Goal: Task Accomplishment & Management: Manage account settings

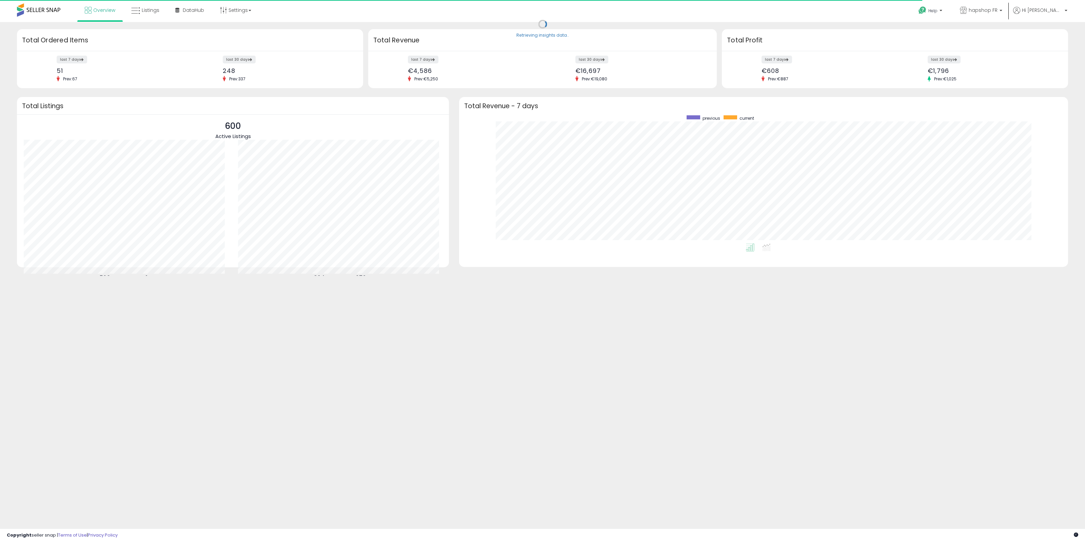
scroll to position [128, 595]
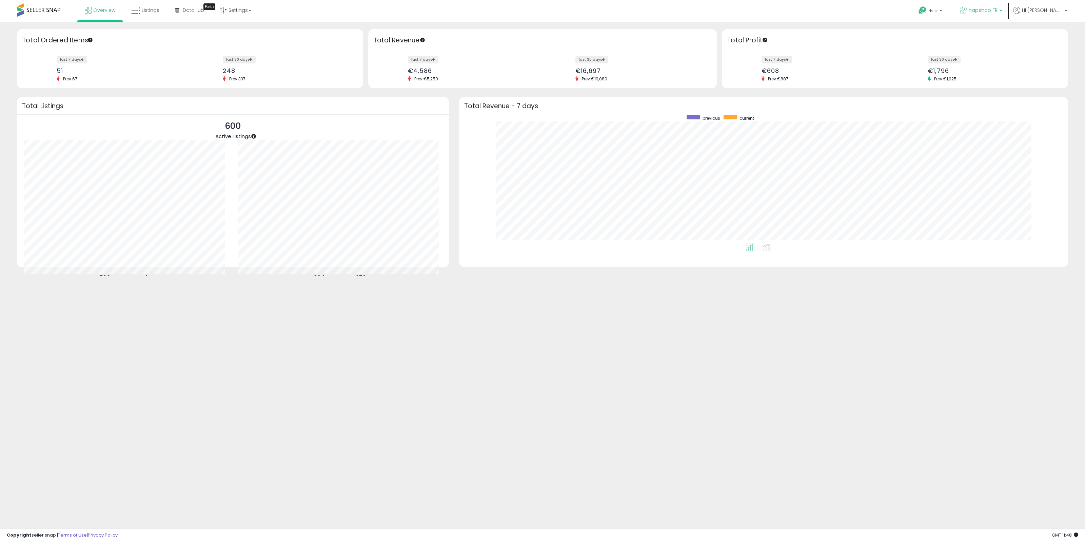
click at [1002, 14] on p "hapshop FR" at bounding box center [981, 11] width 42 height 8
click at [941, 65] on span "hapshop DE" at bounding box center [924, 65] width 34 height 6
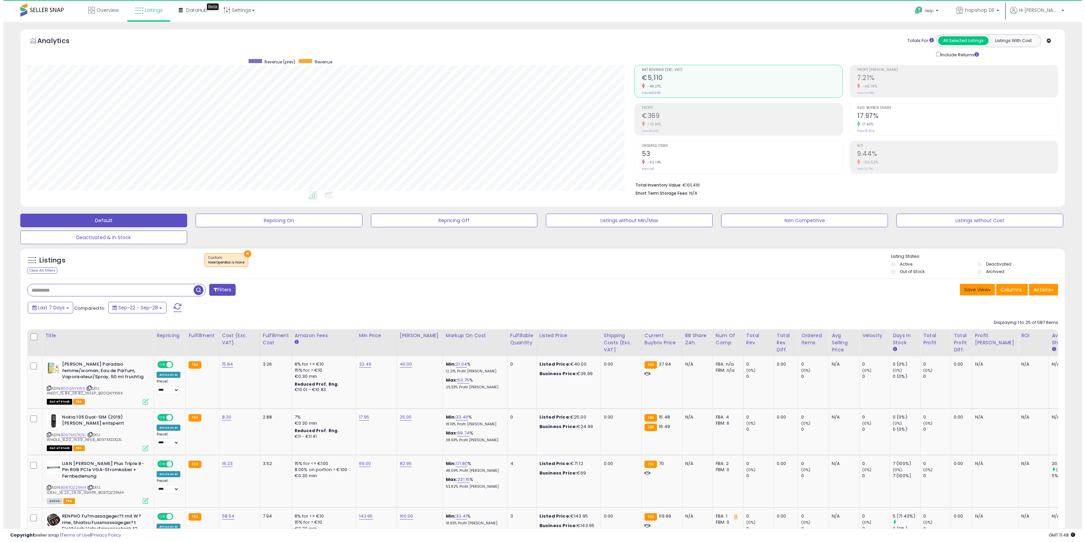
scroll to position [139, 608]
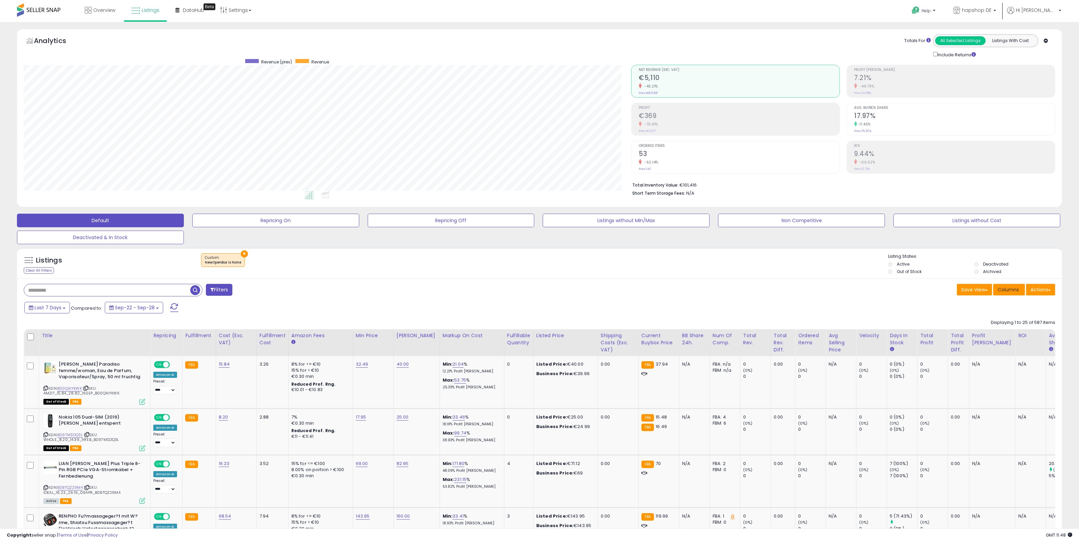
click at [1009, 291] on span "Columns" at bounding box center [1007, 289] width 21 height 7
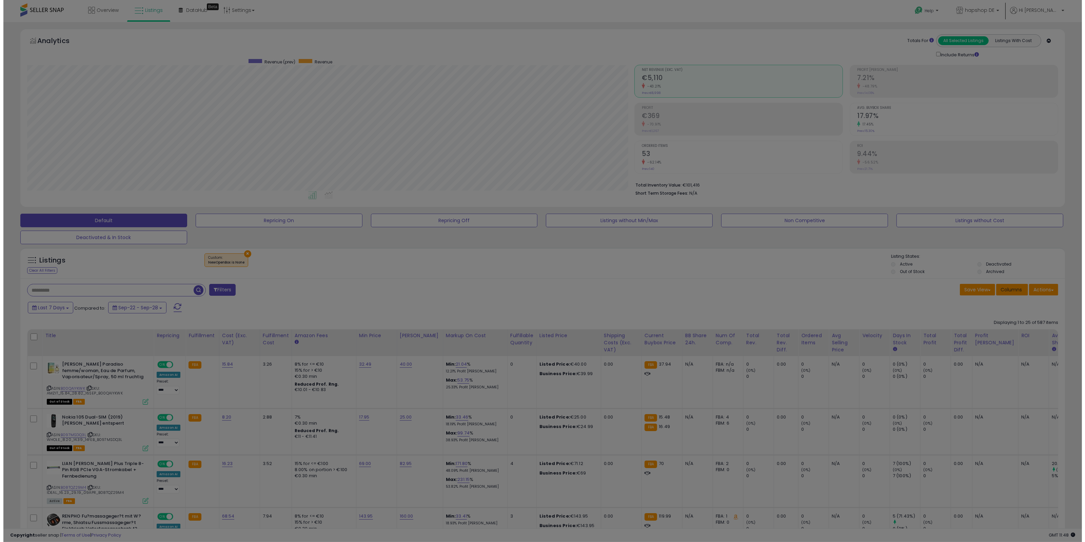
scroll to position [139, 611]
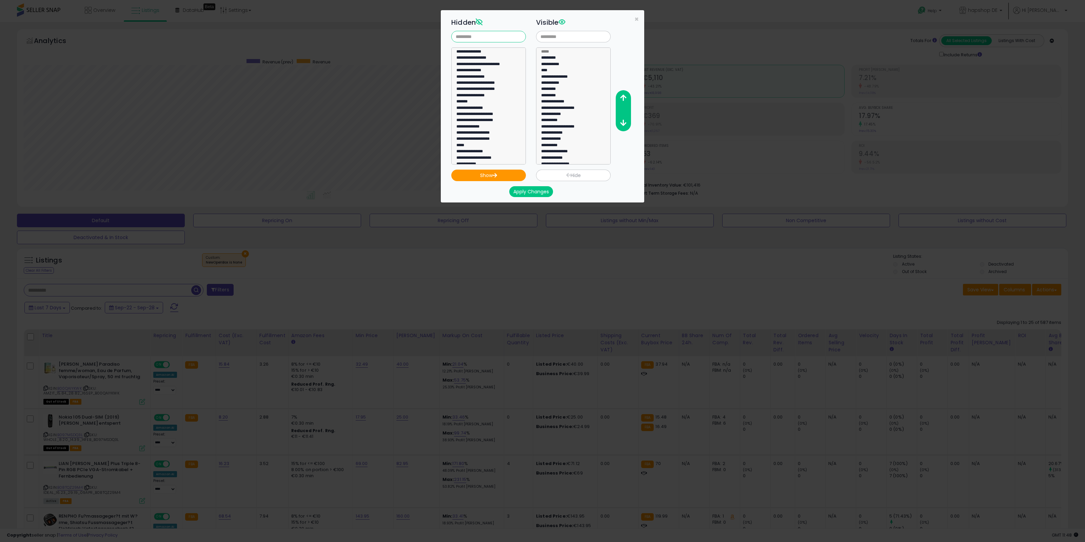
click at [498, 36] on input "text" at bounding box center [488, 37] width 75 height 12
type input "****"
select select "**********"
click at [474, 52] on option "**********" at bounding box center [485, 53] width 59 height 6
click at [495, 175] on icon "button" at bounding box center [494, 175] width 5 height 4
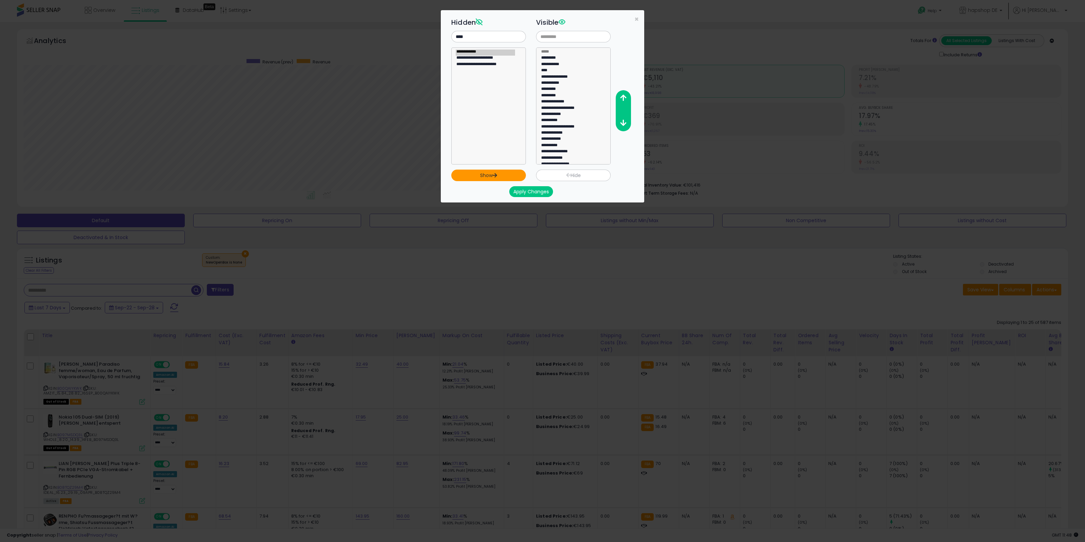
select select
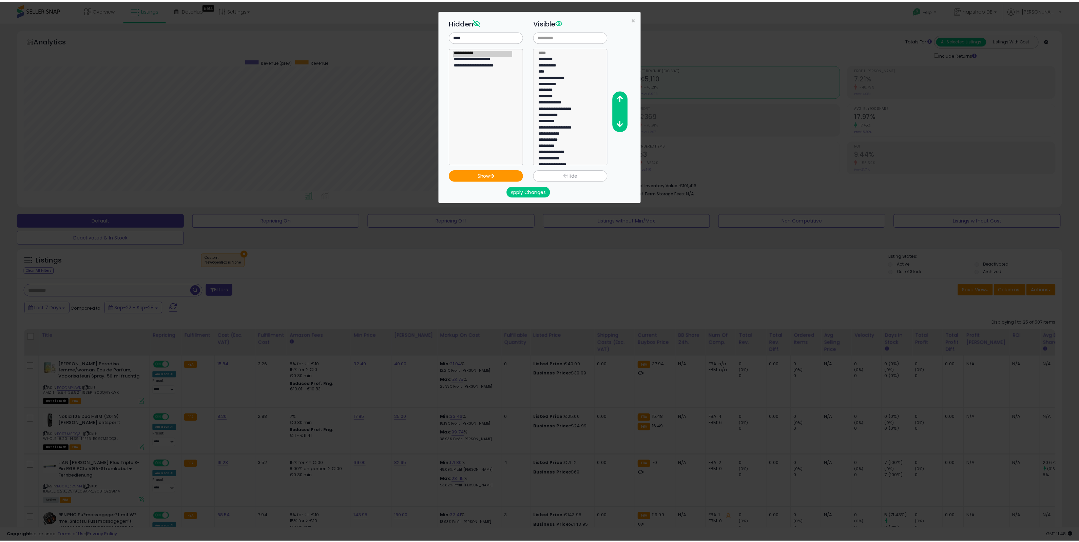
scroll to position [67, 0]
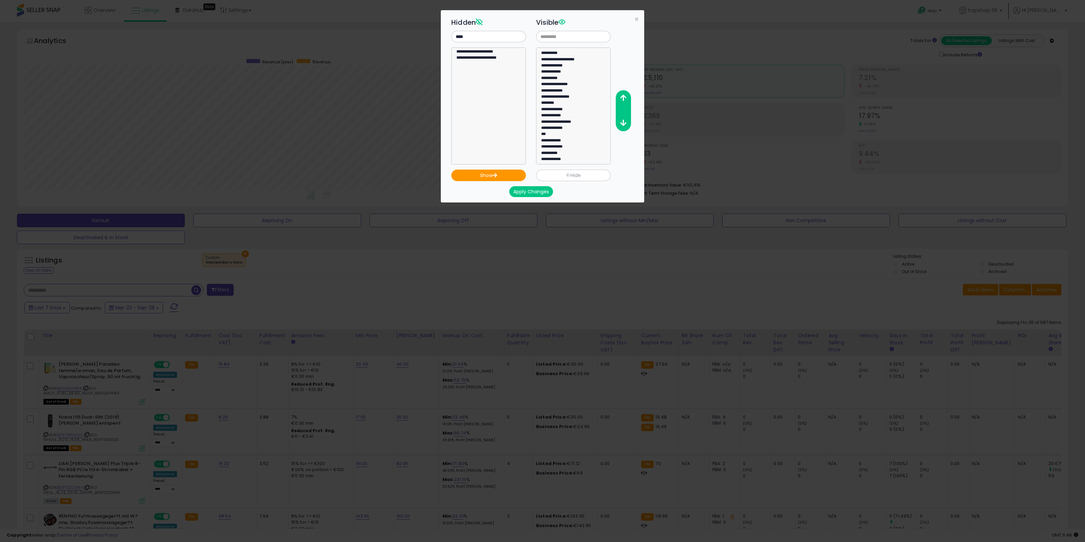
click at [540, 189] on button "Apply Changes" at bounding box center [531, 191] width 44 height 11
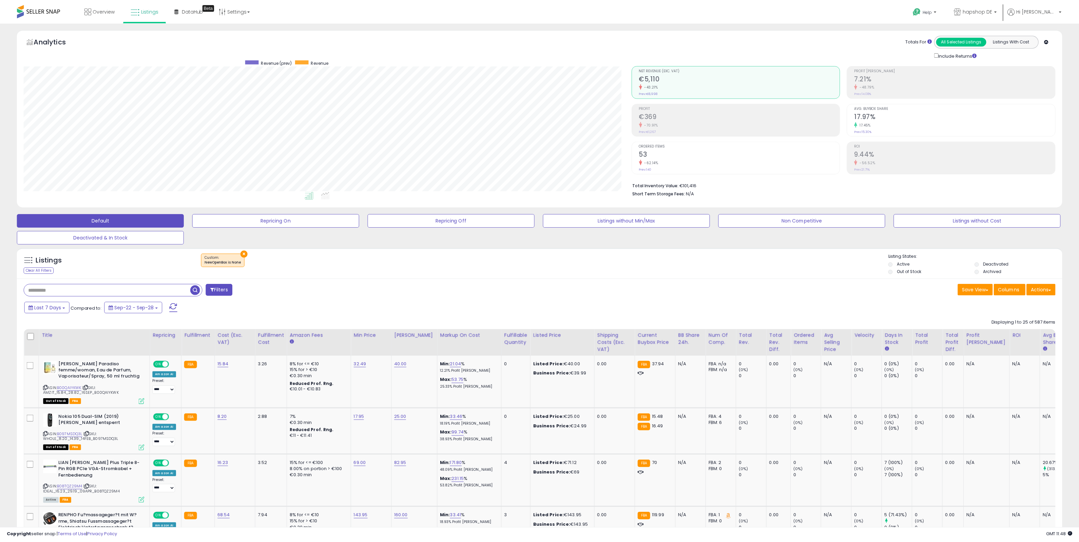
scroll to position [338944, 338475]
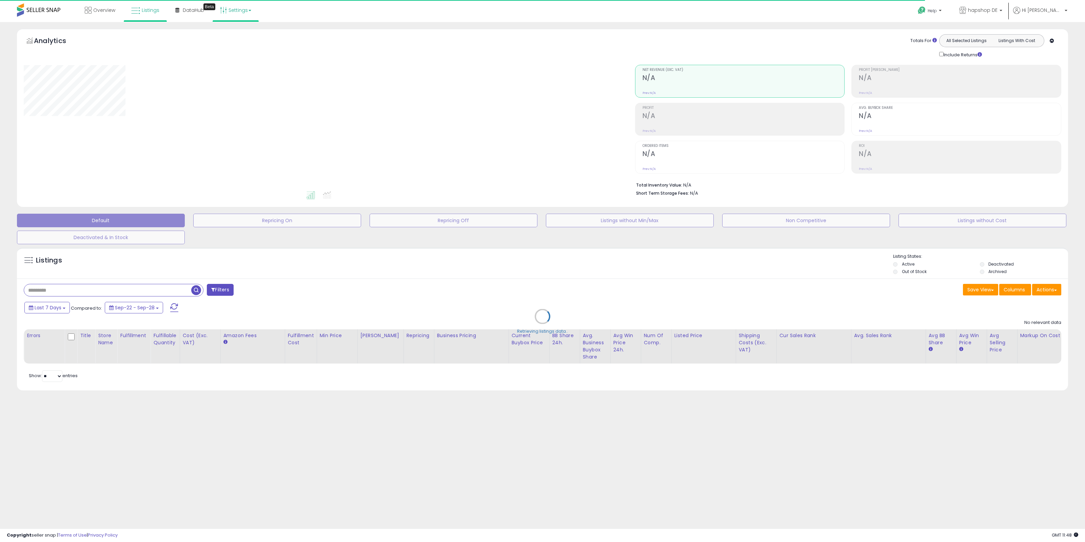
click at [242, 13] on link "Settings" at bounding box center [235, 10] width 41 height 20
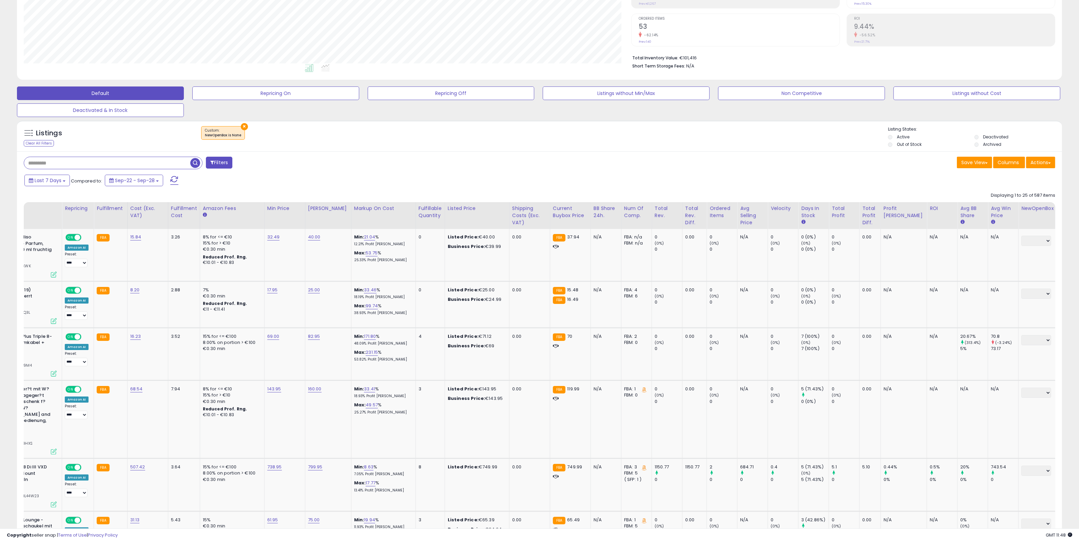
scroll to position [0, 104]
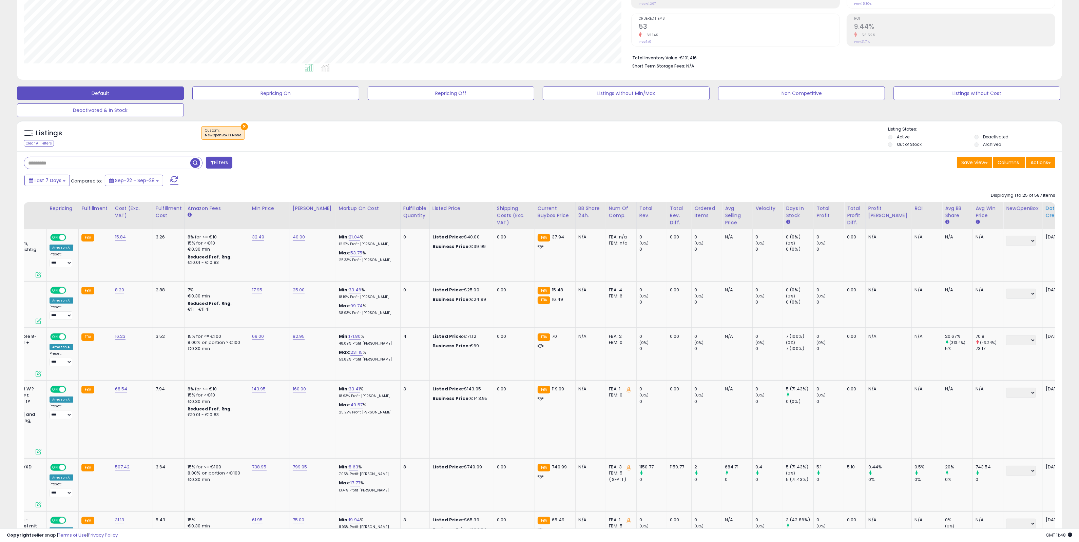
click at [1045, 217] on div "Date Created" at bounding box center [1060, 212] width 30 height 14
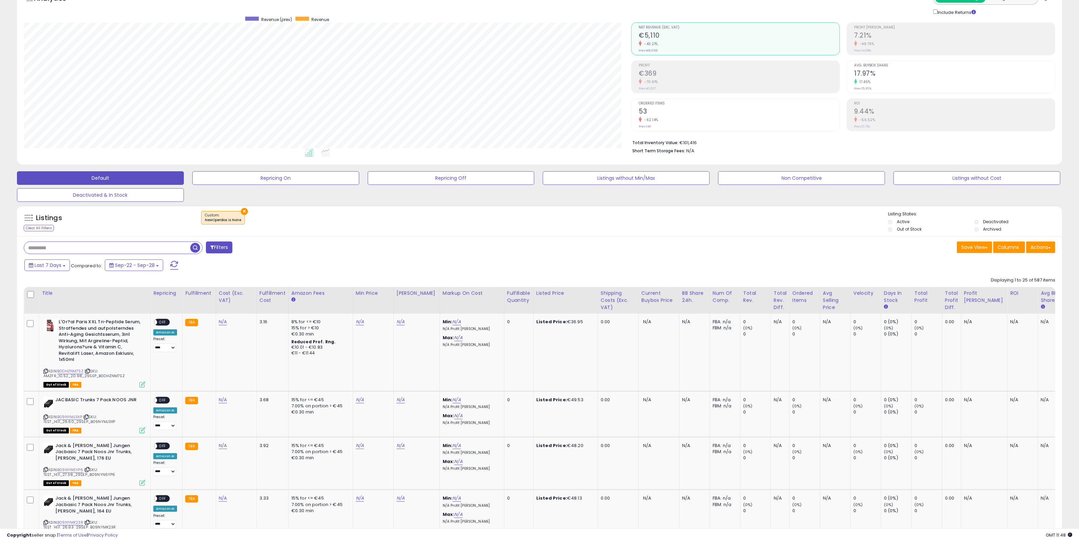
scroll to position [0, 95]
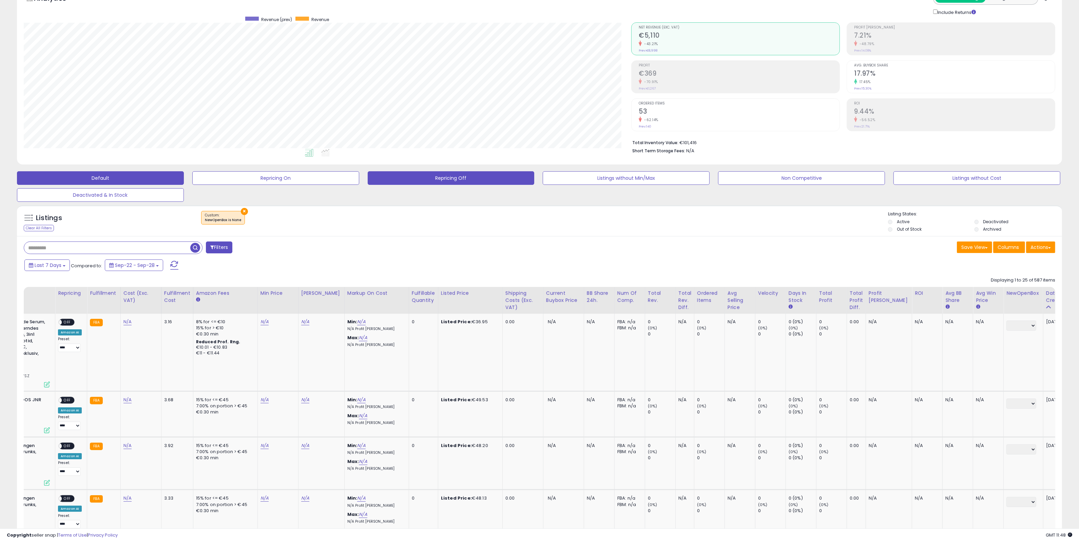
click at [476, 181] on button "Repricing Off" at bounding box center [451, 178] width 167 height 14
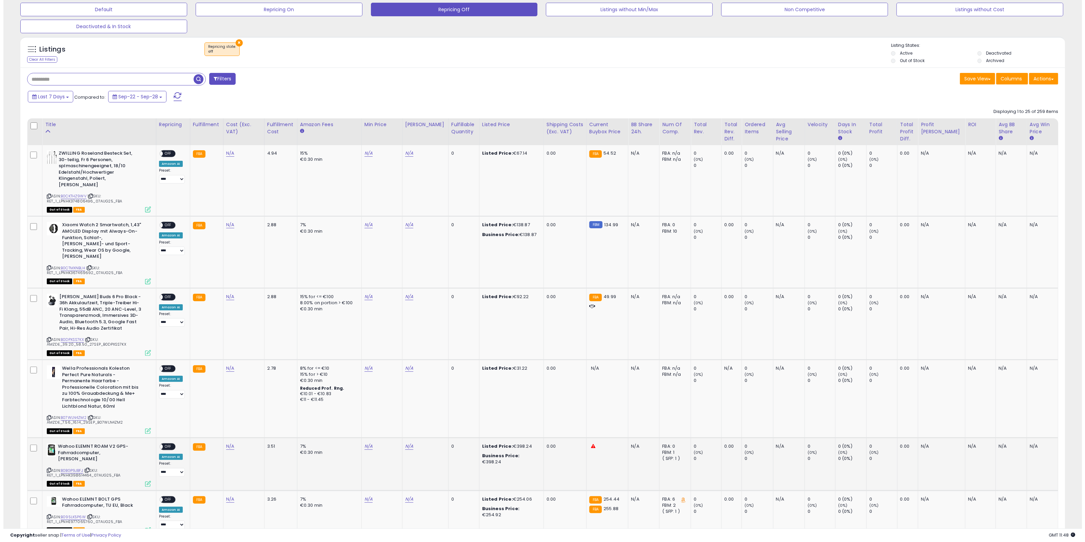
scroll to position [212, 0]
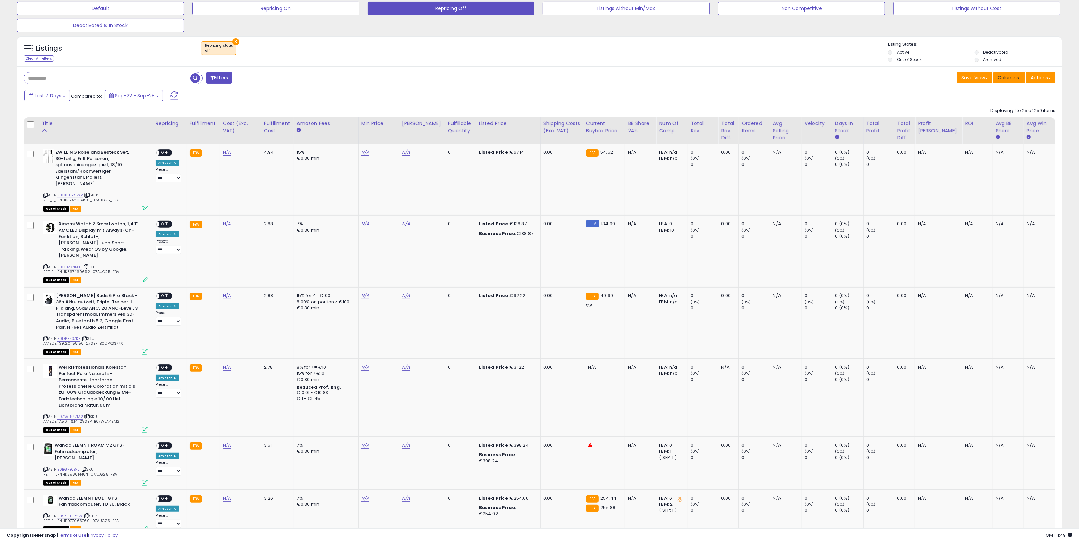
click at [1009, 77] on span "Columns" at bounding box center [1007, 77] width 21 height 7
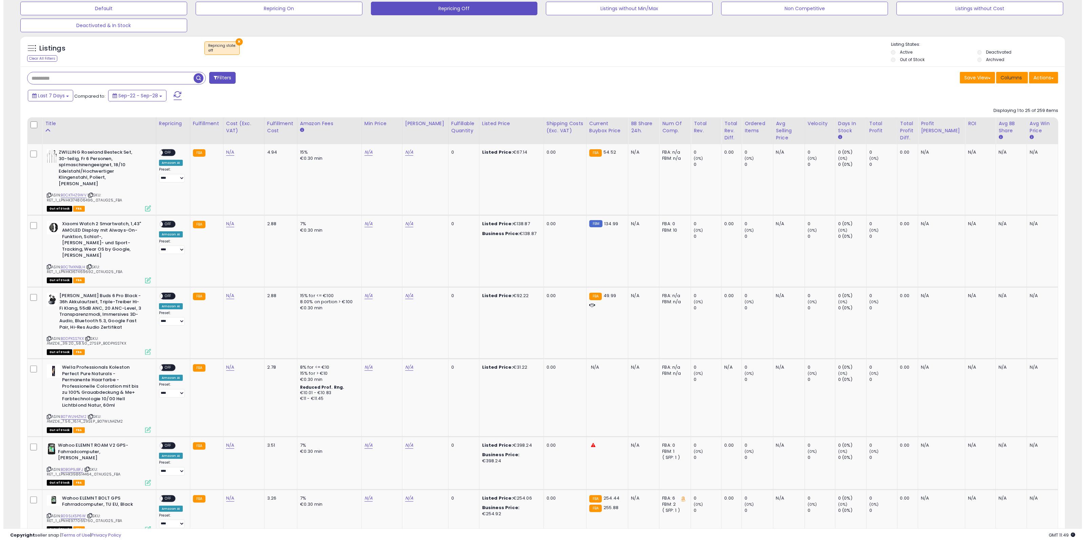
scroll to position [0, 0]
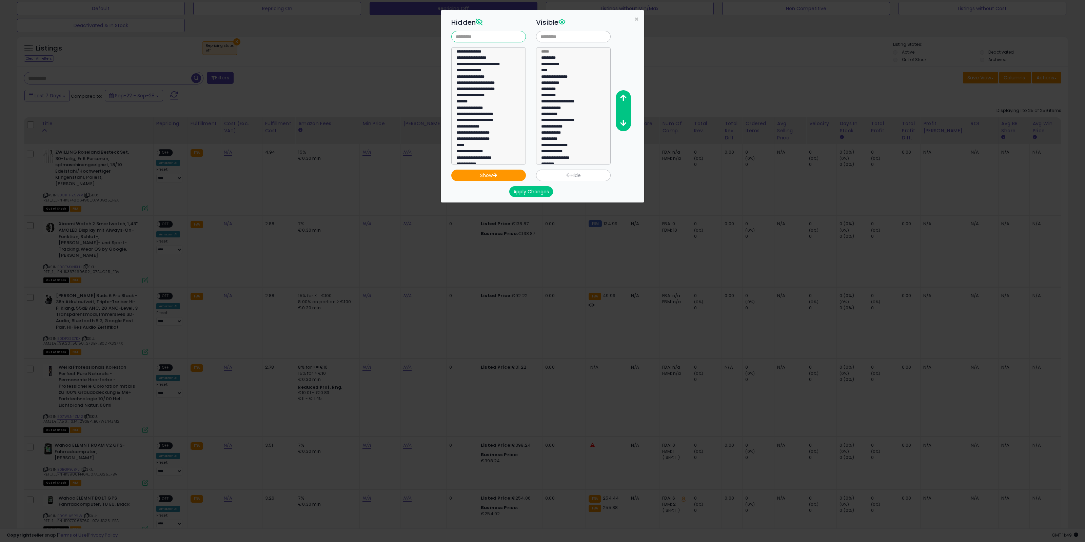
click at [487, 37] on input "text" at bounding box center [488, 37] width 75 height 12
type input "****"
select select "**********"
click at [470, 53] on option "**********" at bounding box center [485, 53] width 59 height 6
click at [487, 176] on button "Show" at bounding box center [488, 176] width 75 height 12
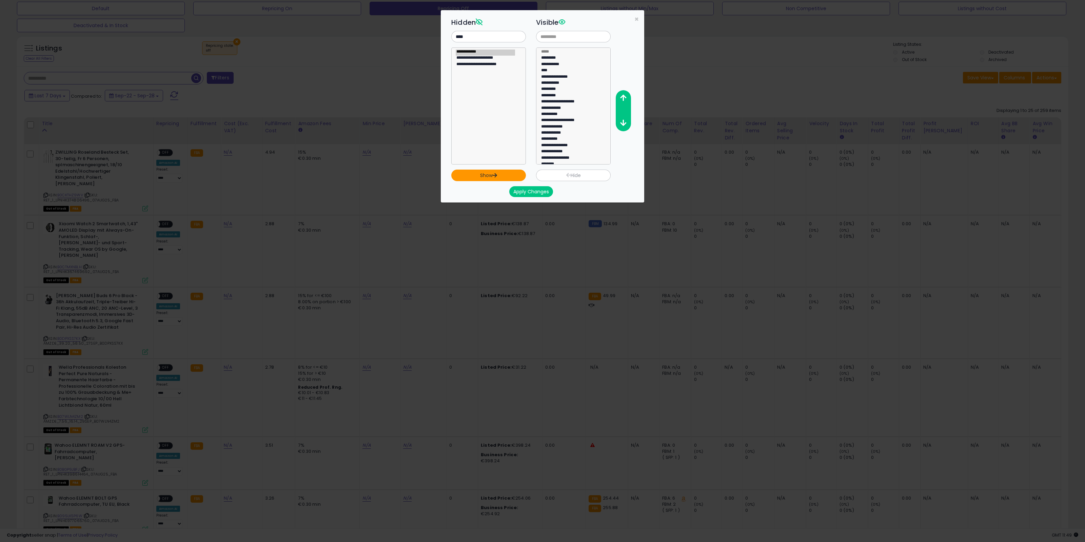
select select
click at [535, 193] on button "Apply Changes" at bounding box center [531, 191] width 44 height 11
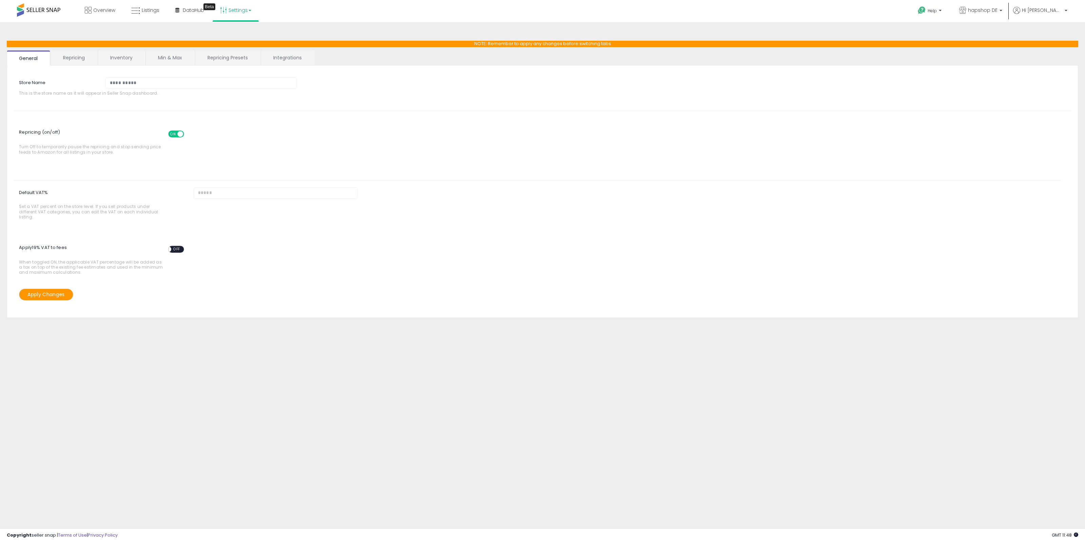
click at [83, 53] on link "Repricing" at bounding box center [74, 58] width 46 height 14
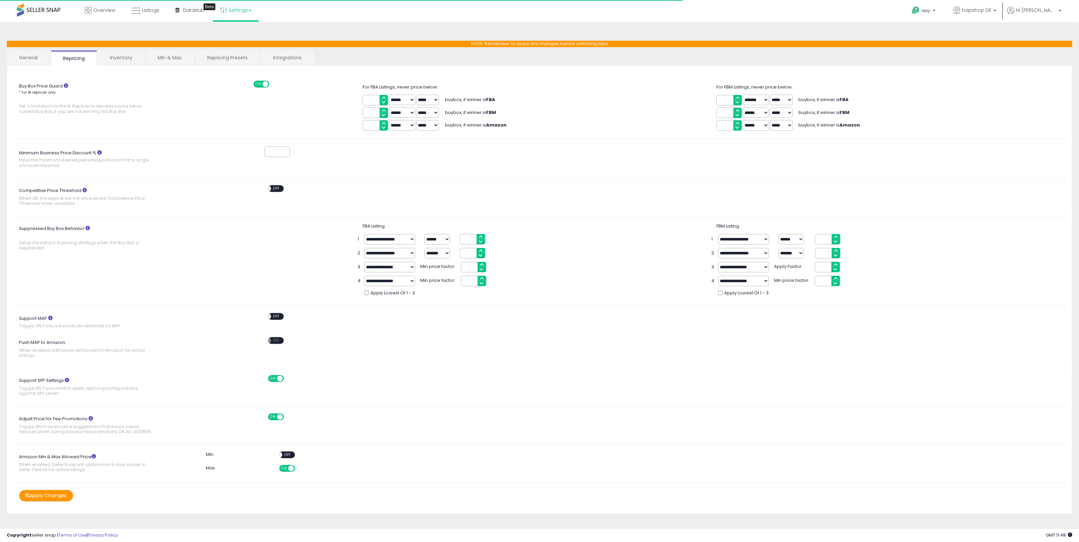
click at [128, 53] on link "Inventory" at bounding box center [121, 58] width 47 height 14
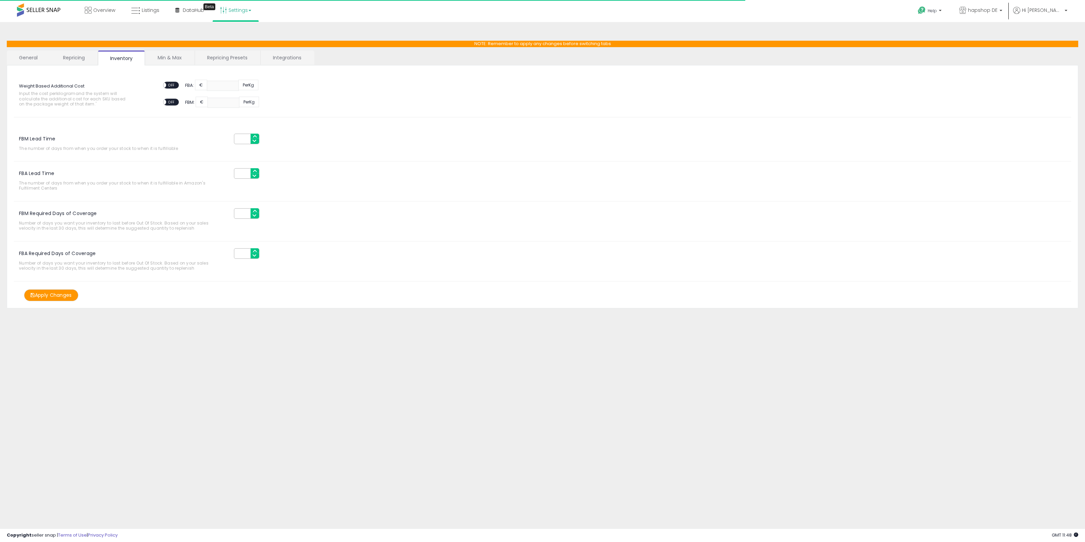
click at [165, 58] on link "Min & Max" at bounding box center [169, 58] width 48 height 14
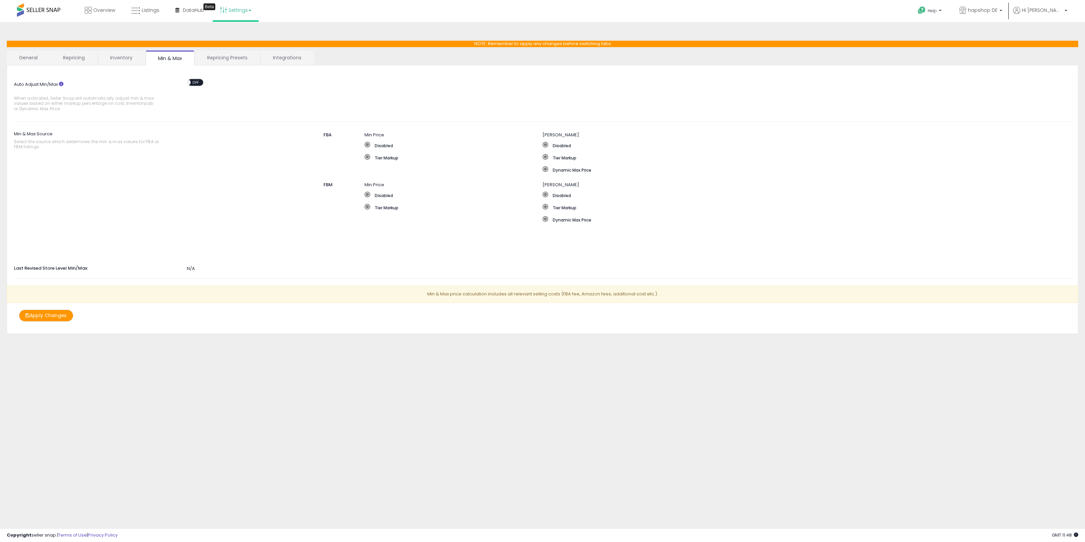
click at [116, 55] on link "Inventory" at bounding box center [121, 58] width 47 height 14
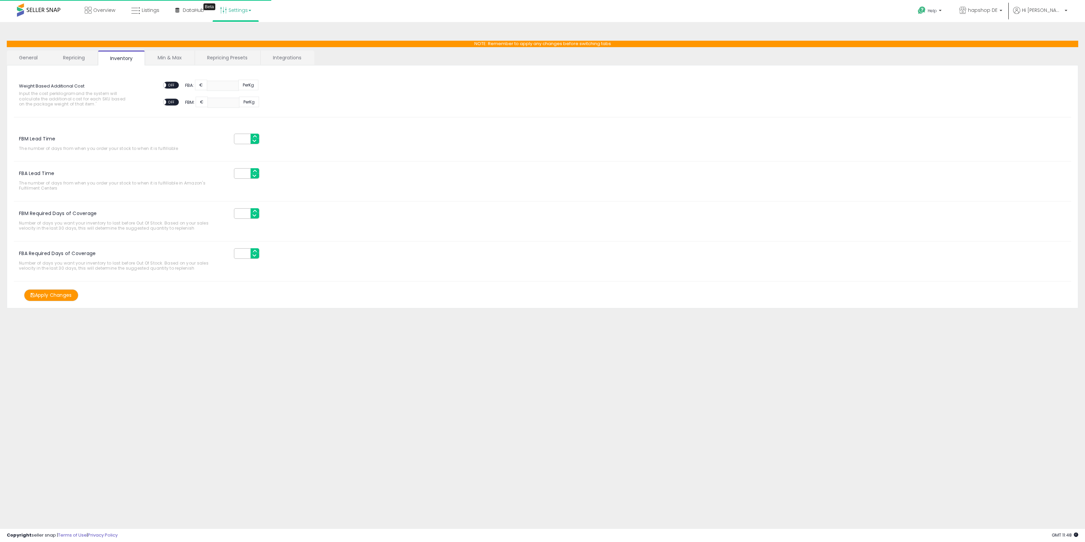
click at [70, 55] on link "Repricing" at bounding box center [74, 58] width 46 height 14
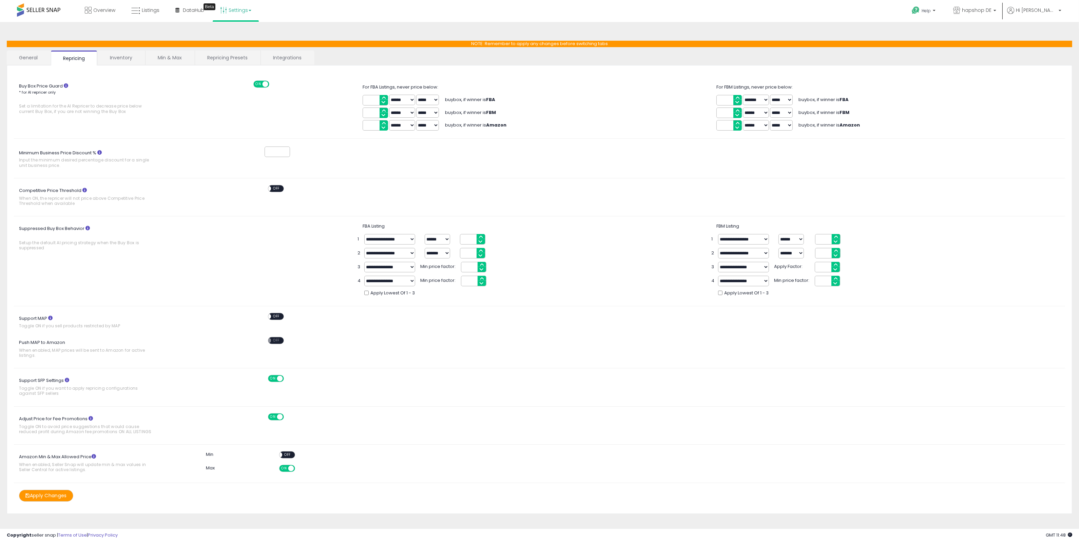
click at [191, 58] on link "Min & Max" at bounding box center [169, 58] width 48 height 14
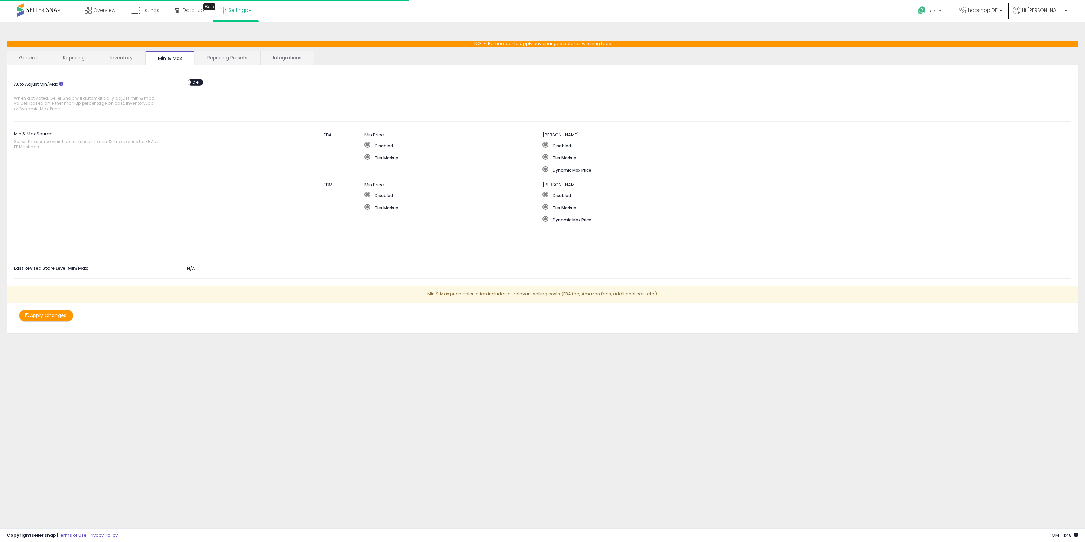
click at [218, 55] on link "Repricing Presets" at bounding box center [227, 58] width 65 height 14
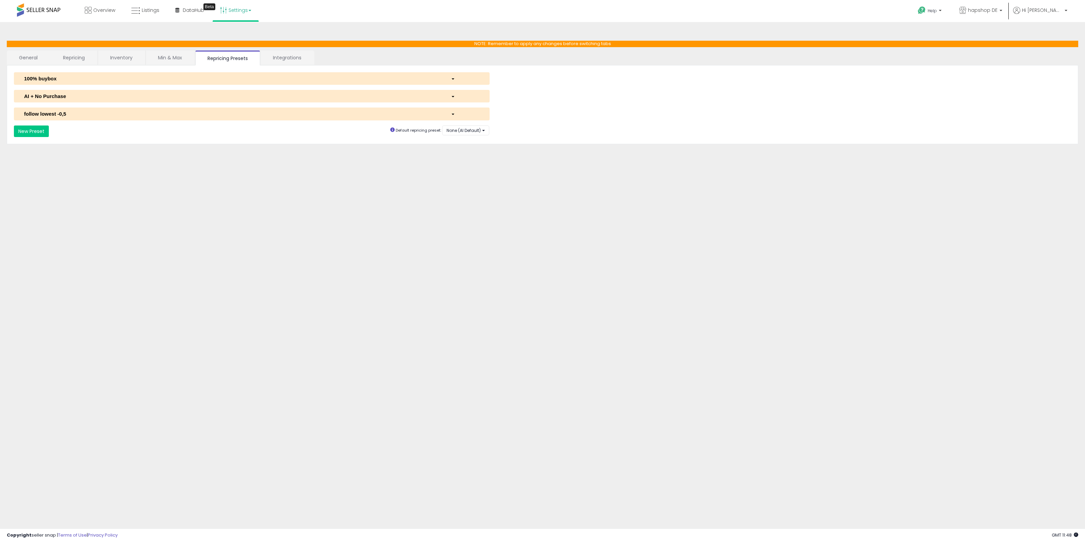
click at [282, 54] on link "Integrations" at bounding box center [287, 58] width 53 height 14
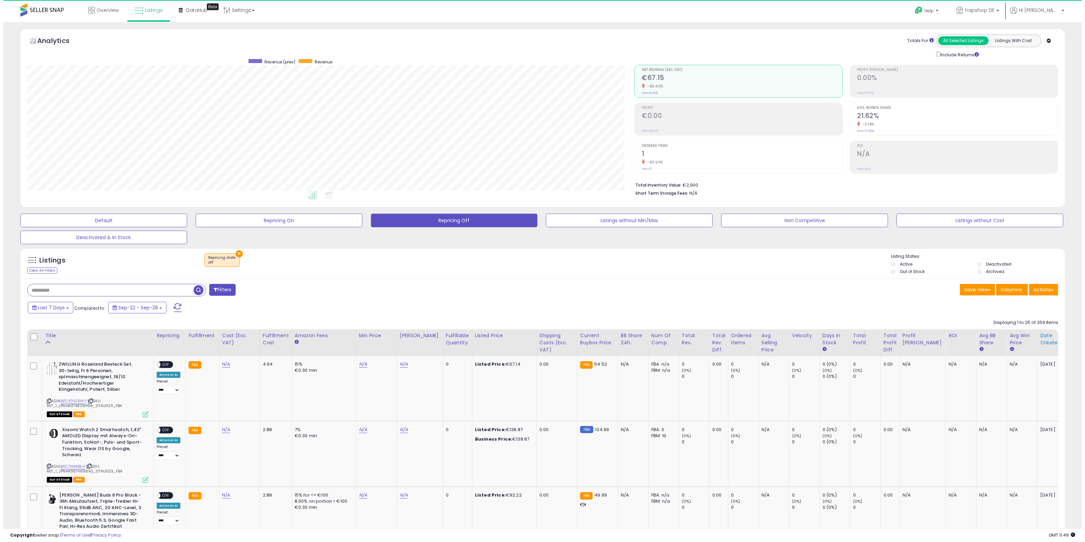
scroll to position [139, 608]
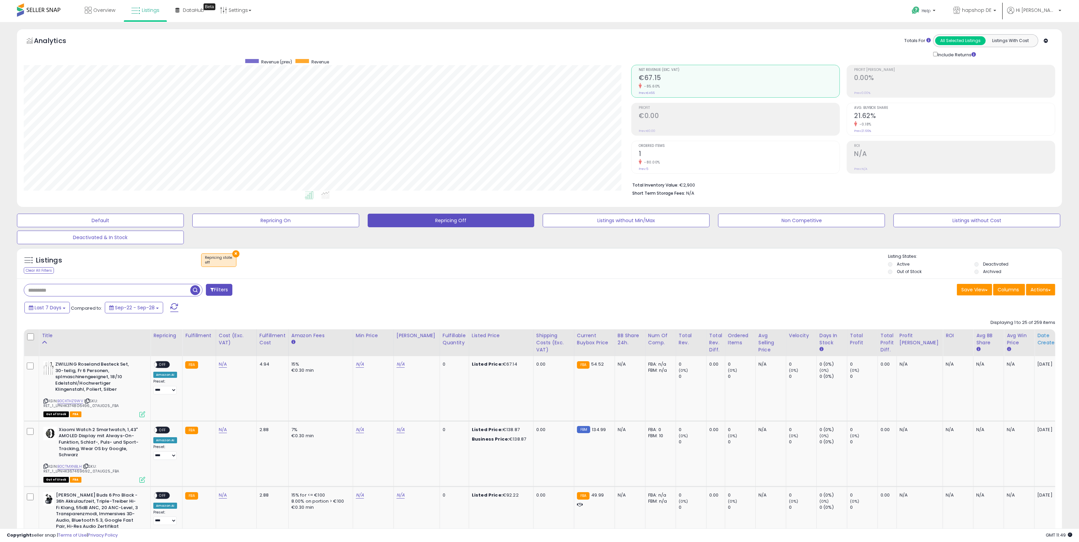
click at [1038, 338] on div "Date Created" at bounding box center [1052, 339] width 30 height 14
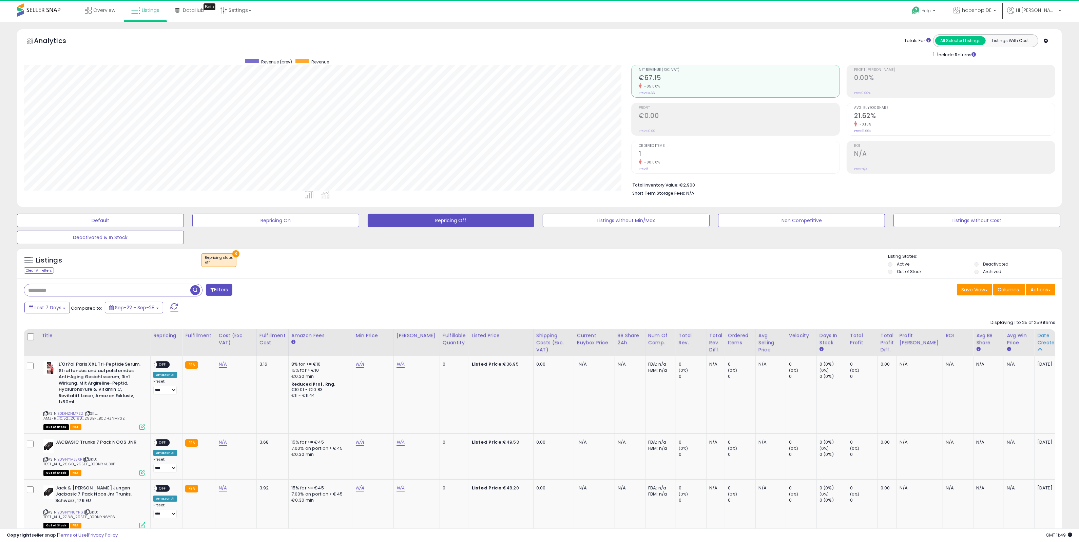
scroll to position [338944, 338475]
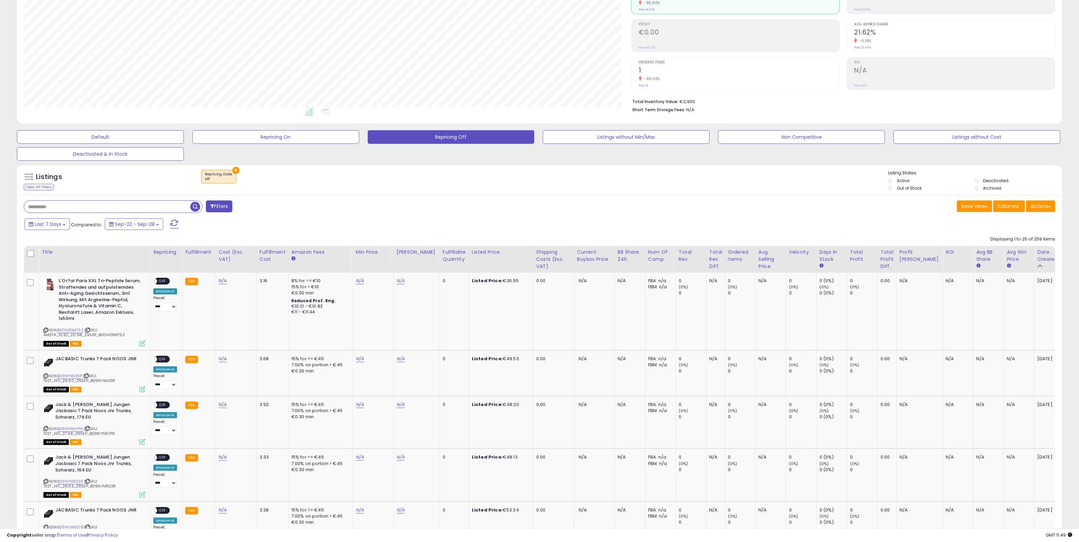
scroll to position [85, 0]
